Goal: Task Accomplishment & Management: Complete application form

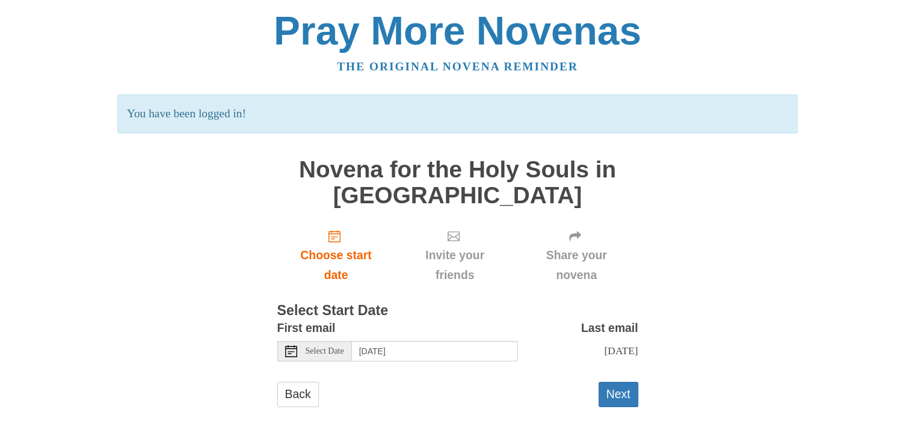
scroll to position [2, 0]
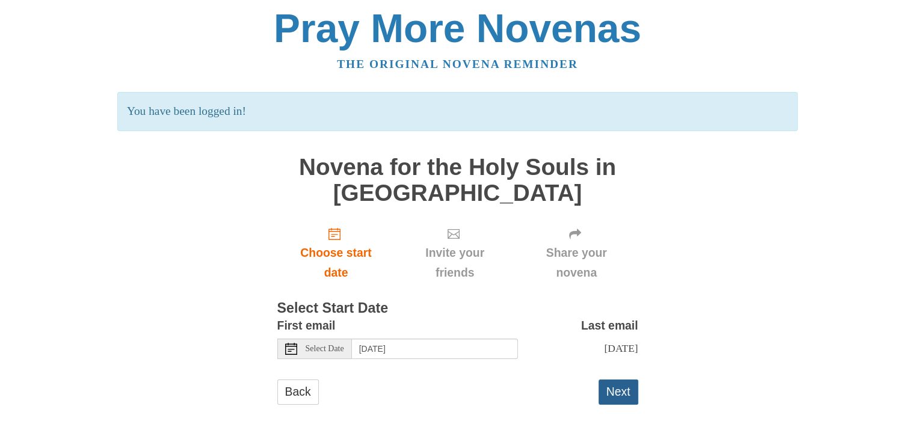
click at [619, 391] on button "Next" at bounding box center [619, 392] width 40 height 25
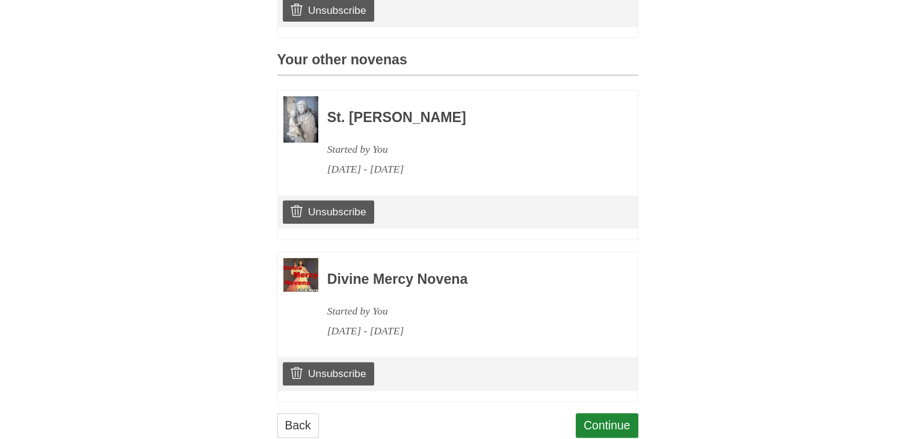
scroll to position [563, 0]
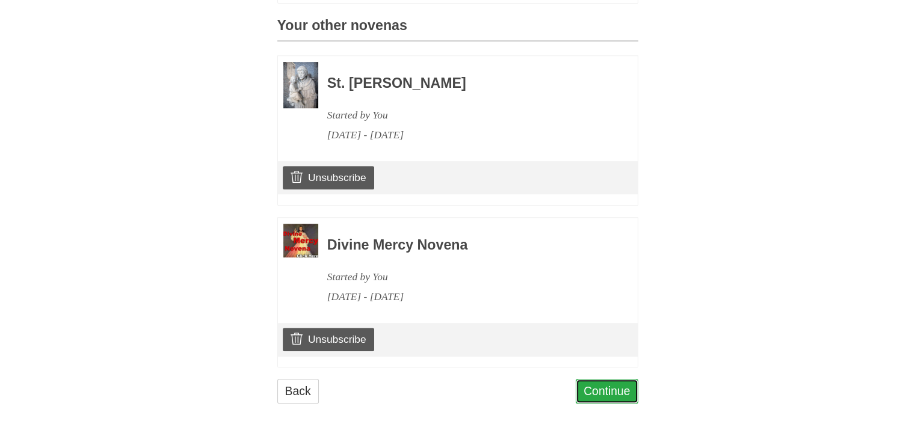
click at [614, 395] on link "Continue" at bounding box center [607, 391] width 63 height 25
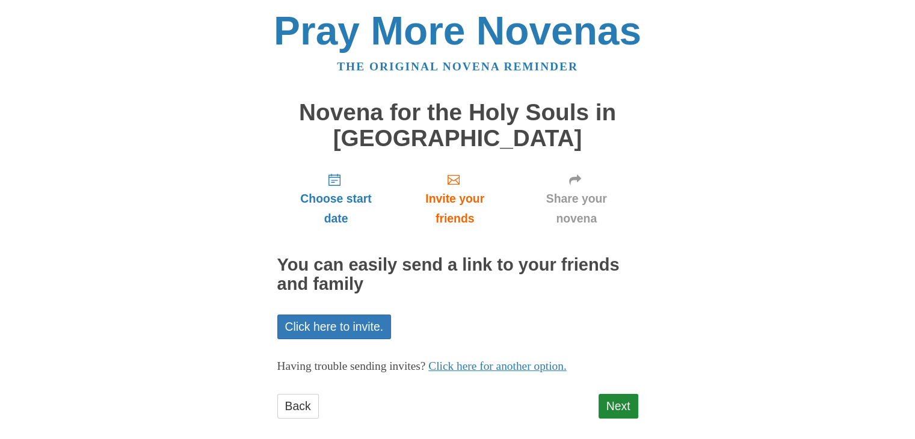
scroll to position [14, 0]
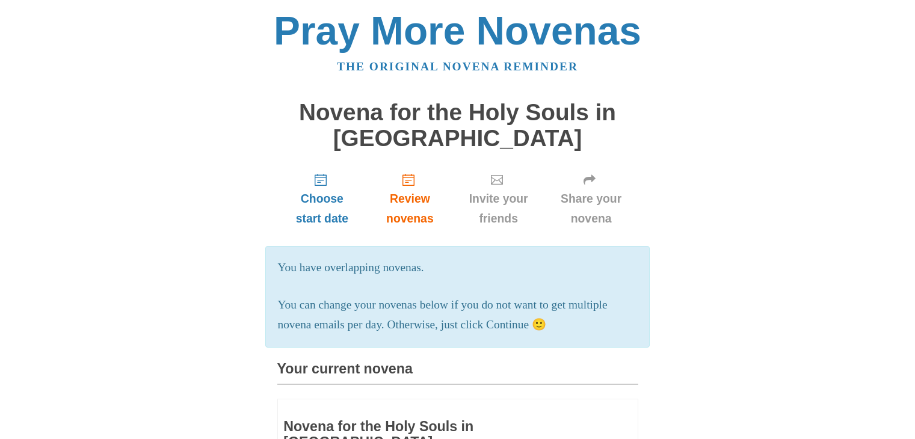
scroll to position [563, 0]
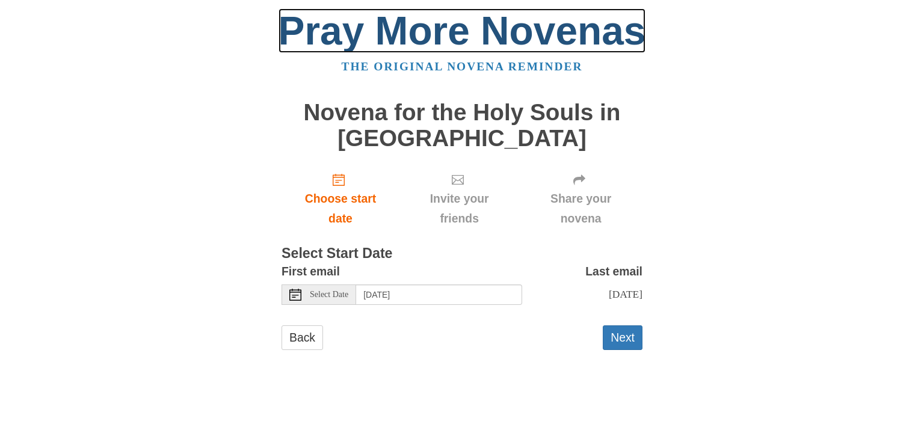
click at [398, 31] on link "Pray More Novenas" at bounding box center [463, 30] width 368 height 45
